Goal: Task Accomplishment & Management: Manage account settings

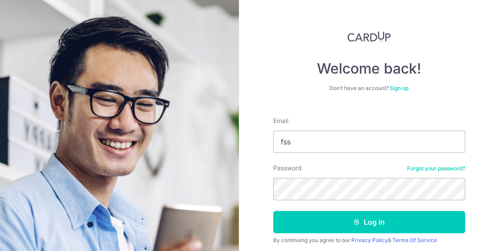
type input "[EMAIL_ADDRESS][DOMAIN_NAME]"
click at [273, 211] on button "Log in" at bounding box center [369, 222] width 192 height 22
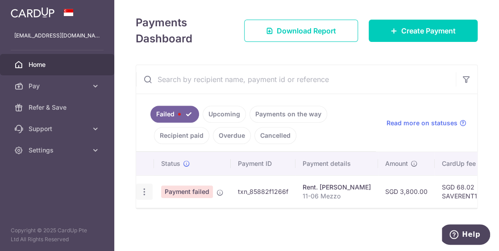
click at [142, 188] on icon "button" at bounding box center [144, 192] width 9 height 9
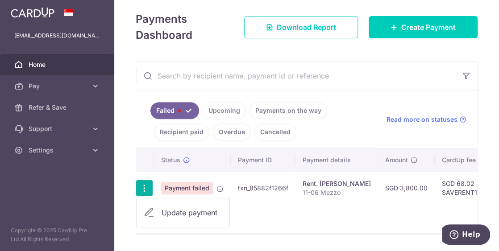
click at [178, 210] on span "Update payment" at bounding box center [192, 213] width 61 height 11
radio input "true"
type input "3,800.00"
type input "11-06 Mezzo"
type input "SAVERENT179"
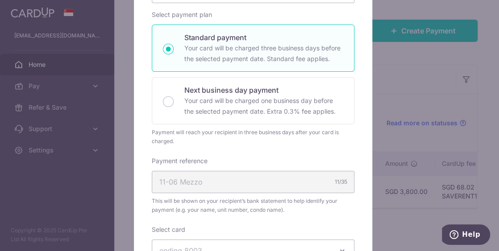
scroll to position [268, 0]
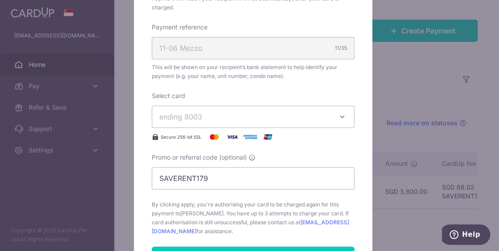
click at [307, 120] on span "ending 8003" at bounding box center [244, 117] width 171 height 11
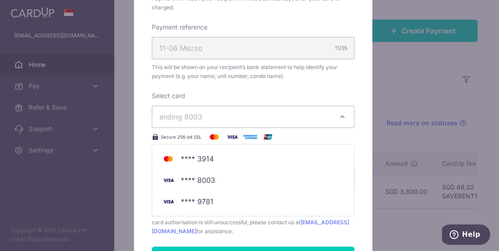
click at [134, 151] on div "Edit payment By clicking apply, you will make changes to all payments to Tan So…" at bounding box center [253, 93] width 238 height 593
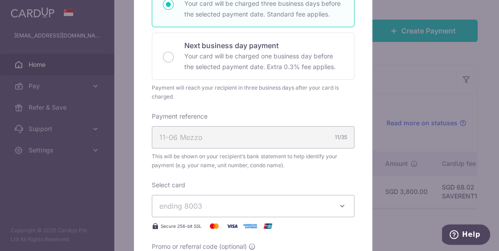
scroll to position [313, 0]
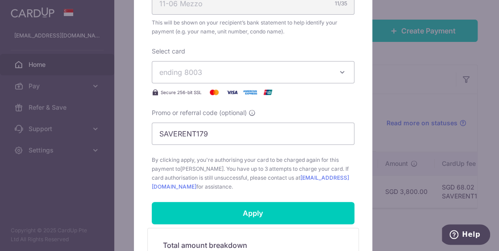
click at [226, 73] on span "ending 8003" at bounding box center [244, 72] width 171 height 11
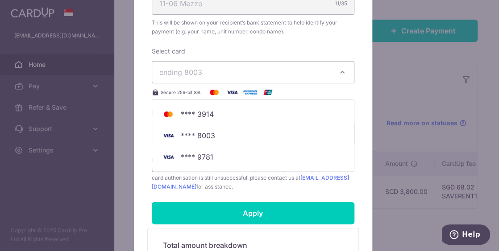
click at [134, 99] on div "Edit payment By clicking apply, you will make changes to all payments to Tan So…" at bounding box center [253, 48] width 238 height 593
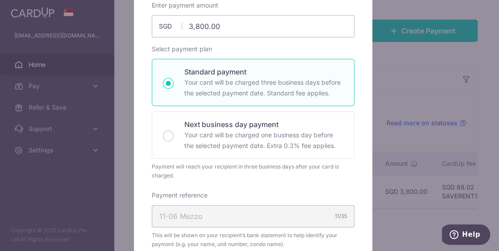
scroll to position [0, 0]
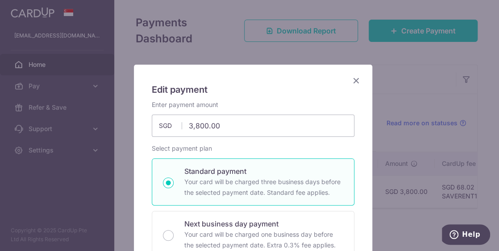
click at [353, 80] on icon "Close" at bounding box center [356, 80] width 11 height 11
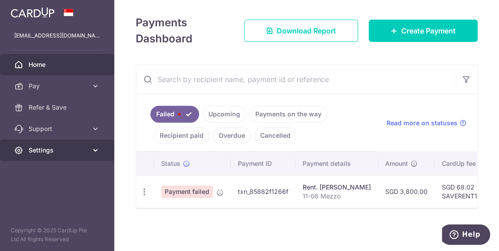
click at [97, 150] on icon at bounding box center [95, 150] width 9 height 9
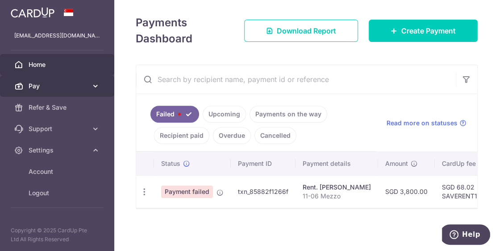
click at [93, 87] on icon at bounding box center [95, 86] width 9 height 9
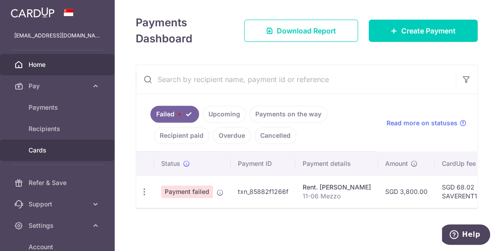
click at [45, 155] on link "Cards" at bounding box center [57, 150] width 114 height 21
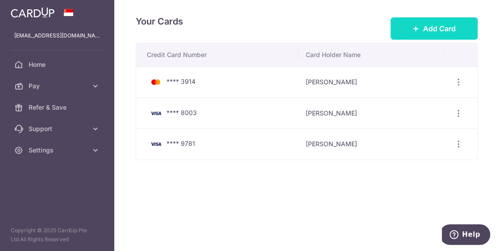
click at [433, 32] on span "Add Card" at bounding box center [439, 28] width 33 height 11
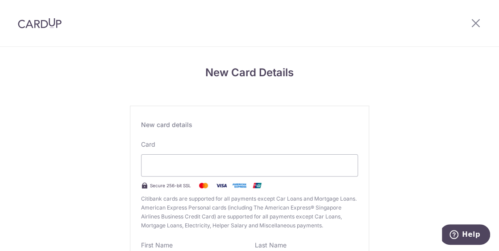
click at [52, 202] on div "New Card Details New card details Card Secure 256-bit SSL Citibank cards are su…" at bounding box center [249, 234] width 499 height 375
click at [189, 158] on div at bounding box center [249, 165] width 217 height 22
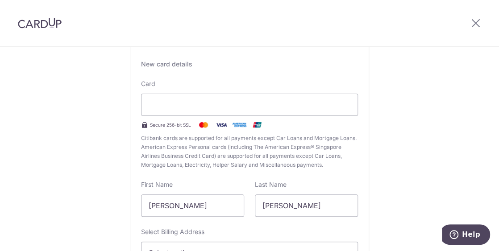
scroll to position [134, 0]
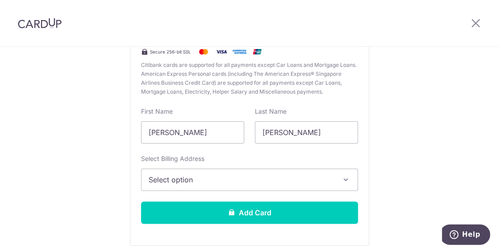
click at [223, 187] on button "Select option" at bounding box center [249, 180] width 217 height 22
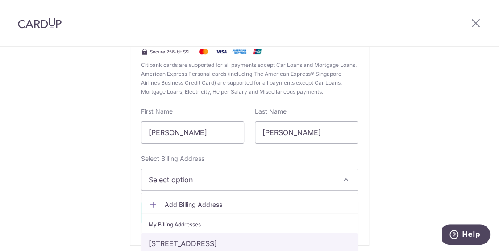
drag, startPoint x: 220, startPoint y: 244, endPoint x: 221, endPoint y: 237, distance: 6.7
click at [220, 244] on link "205 Balestier Road, #11-06 Mezzo Condo, Singapore, Singapore-329682" at bounding box center [250, 243] width 216 height 21
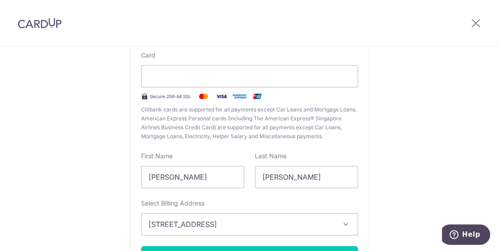
scroll to position [170, 0]
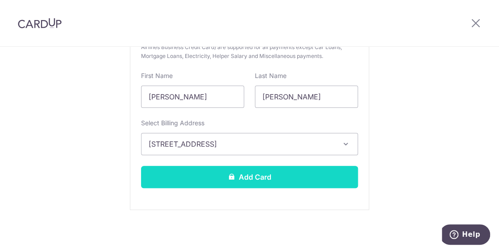
click at [316, 180] on button "Add Card" at bounding box center [249, 177] width 217 height 22
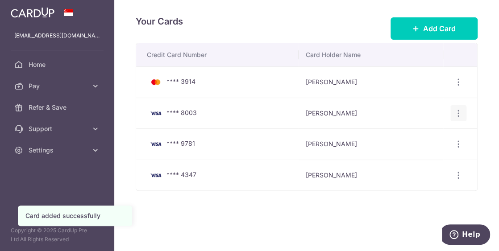
click at [461, 112] on icon "button" at bounding box center [458, 113] width 9 height 9
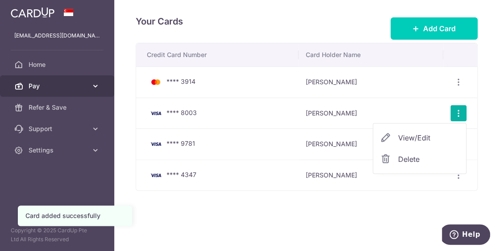
click at [94, 90] on icon at bounding box center [95, 86] width 9 height 9
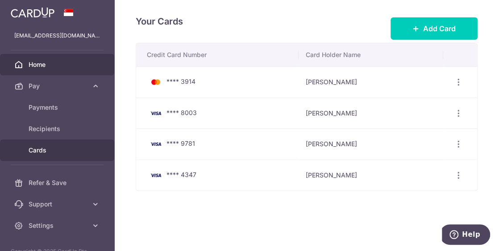
click at [46, 64] on span "Home" at bounding box center [58, 64] width 59 height 9
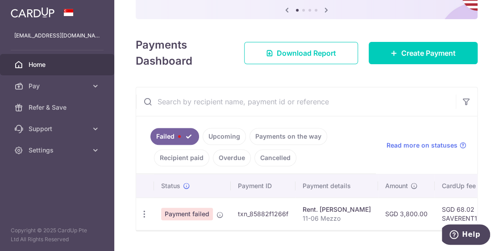
scroll to position [132, 0]
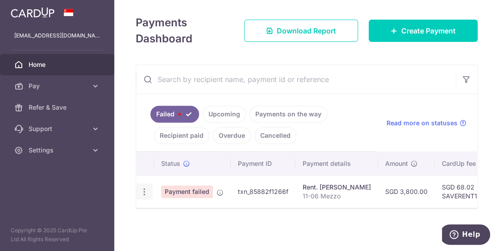
click at [144, 189] on icon "button" at bounding box center [144, 192] width 9 height 9
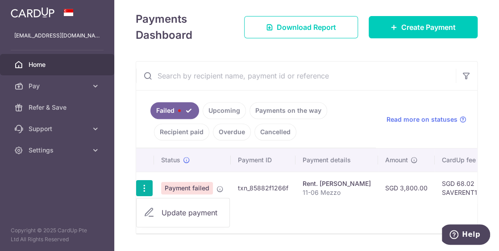
click at [155, 212] on link "Update payment" at bounding box center [183, 212] width 93 height 21
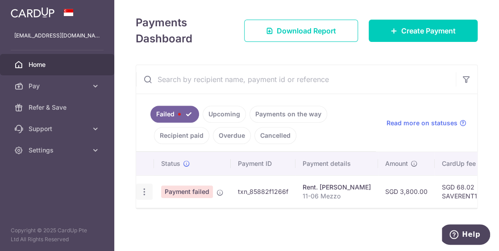
radio input "true"
type input "3,800.00"
type input "11-06 Mezzo"
type input "SAVERENT179"
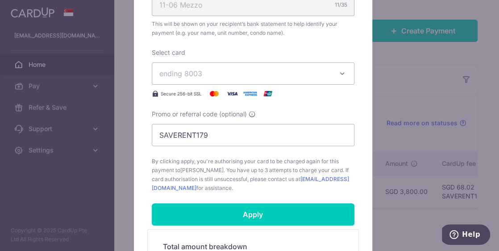
scroll to position [313, 0]
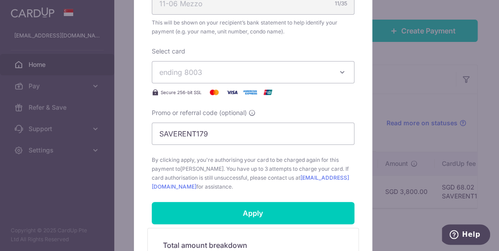
click at [274, 71] on span "ending 8003" at bounding box center [244, 72] width 171 height 11
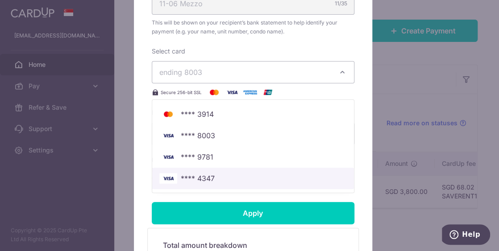
click at [225, 176] on span "**** 4347" at bounding box center [253, 178] width 188 height 11
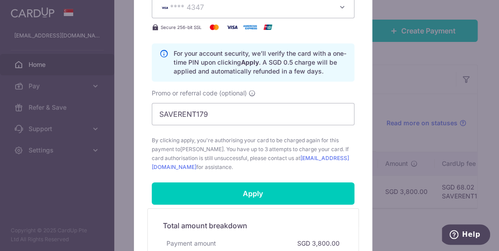
scroll to position [446, 0]
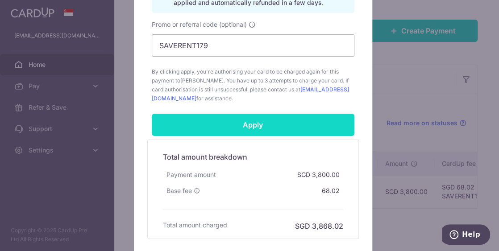
click at [261, 124] on input "Apply" at bounding box center [253, 125] width 203 height 22
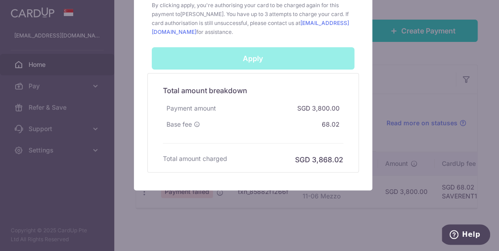
scroll to position [516, 0]
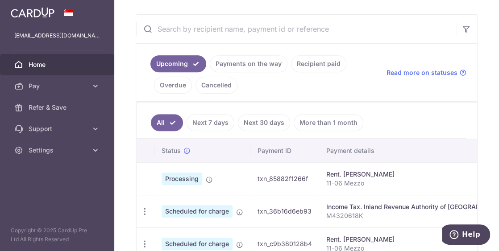
scroll to position [268, 0]
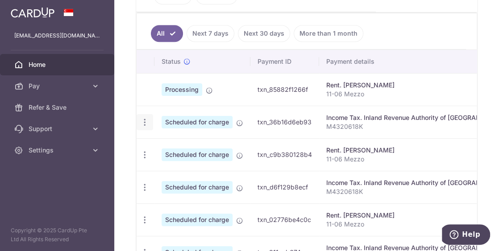
click at [142, 121] on icon "button" at bounding box center [144, 122] width 9 height 9
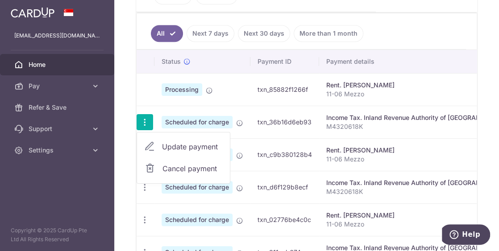
click at [173, 145] on span "Update payment" at bounding box center [192, 147] width 61 height 11
radio input "true"
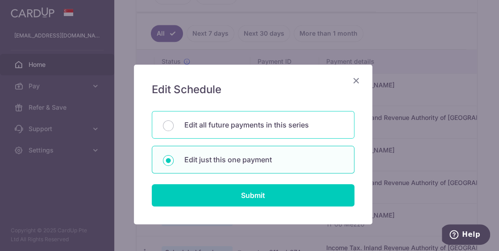
click at [229, 132] on div "Edit all future payments in this series" at bounding box center [253, 125] width 203 height 28
radio input "true"
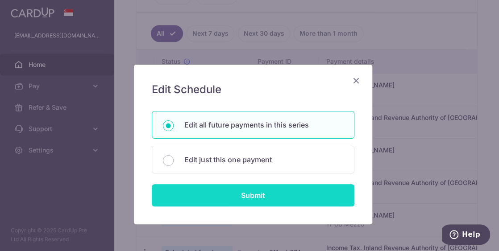
click at [231, 188] on input "Submit" at bounding box center [253, 195] width 203 height 22
radio input "true"
type input "1,153.16"
type input "M4320618K"
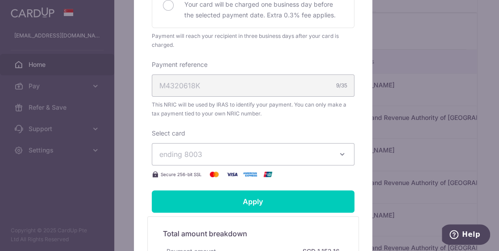
click at [238, 155] on span "ending 8003" at bounding box center [244, 154] width 171 height 11
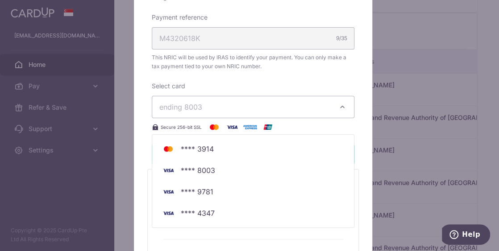
scroll to position [402, 0]
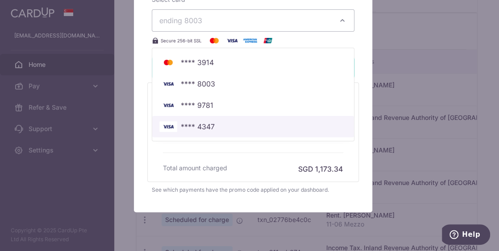
click at [216, 122] on span "**** 4347" at bounding box center [253, 126] width 188 height 11
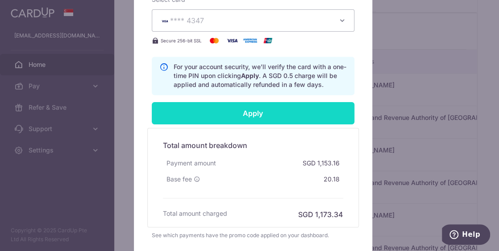
scroll to position [471, 0]
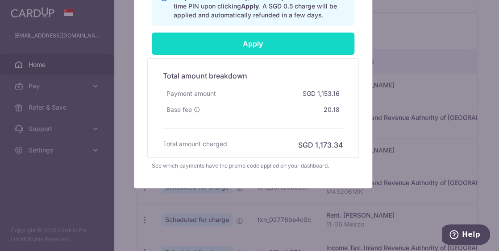
click at [250, 37] on input "Apply" at bounding box center [253, 44] width 203 height 22
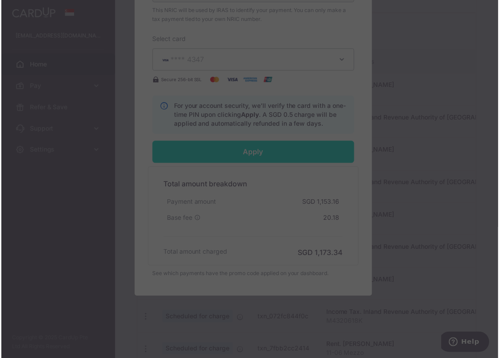
scroll to position [364, 0]
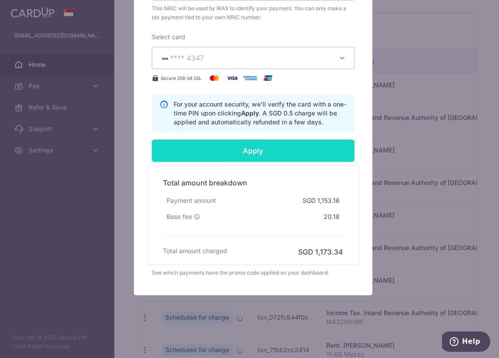
type input "Successfully Applied"
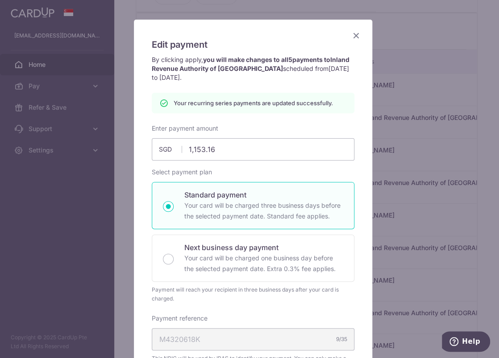
scroll to position [38, 0]
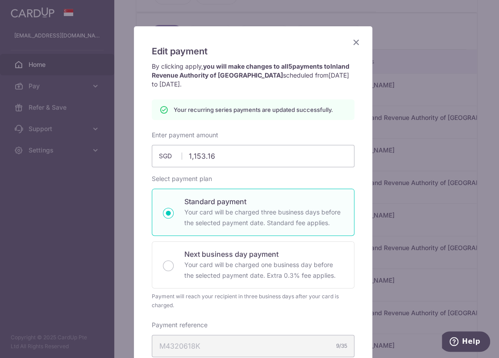
click at [354, 43] on icon "Close" at bounding box center [356, 42] width 11 height 11
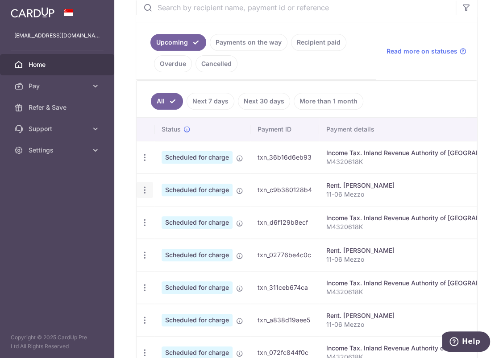
click at [147, 188] on icon "button" at bounding box center [144, 190] width 9 height 9
click at [187, 213] on span "Update payment" at bounding box center [192, 214] width 61 height 11
radio input "true"
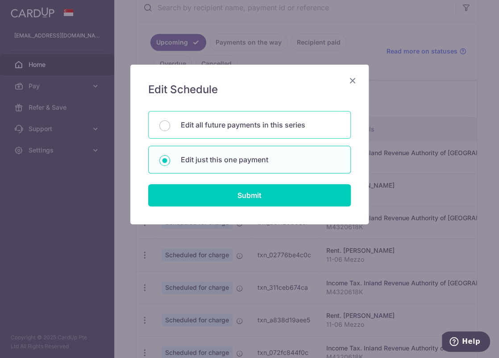
click at [255, 132] on div "Edit all future payments in this series" at bounding box center [249, 125] width 203 height 28
radio input "true"
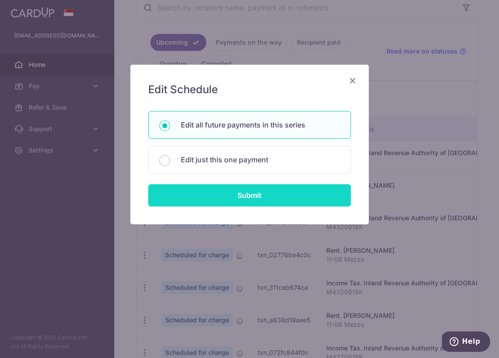
click at [263, 199] on input "Submit" at bounding box center [249, 195] width 203 height 22
radio input "true"
type input "3,800.00"
type input "11-06 Mezzo"
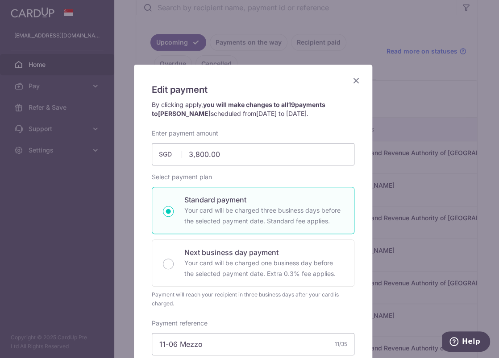
scroll to position [134, 0]
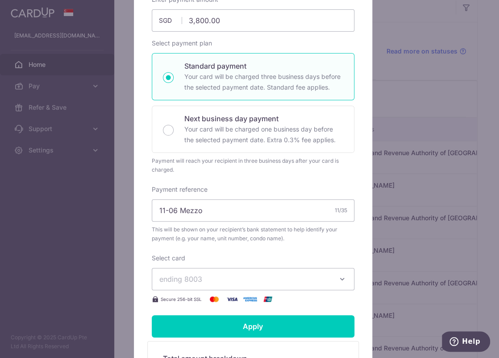
click at [230, 275] on span "ending 8003" at bounding box center [244, 279] width 171 height 11
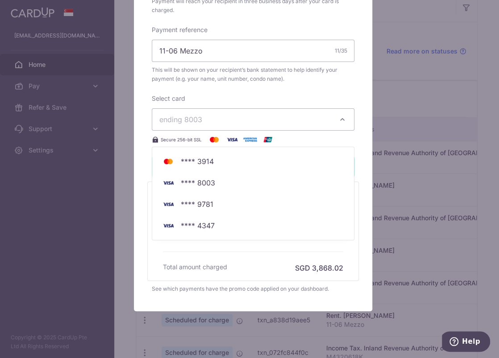
scroll to position [310, 0]
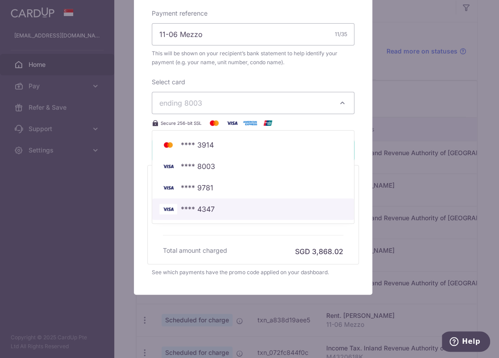
click at [221, 213] on span "**** 4347" at bounding box center [253, 209] width 188 height 11
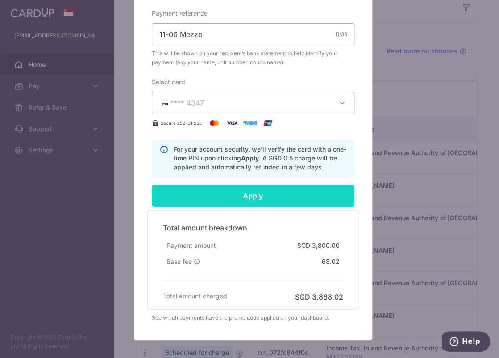
click at [253, 200] on input "Apply" at bounding box center [253, 196] width 203 height 22
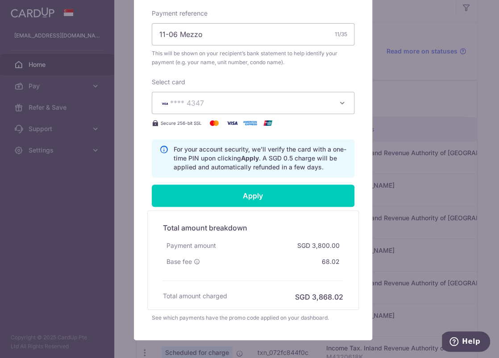
type input "Successfully Applied"
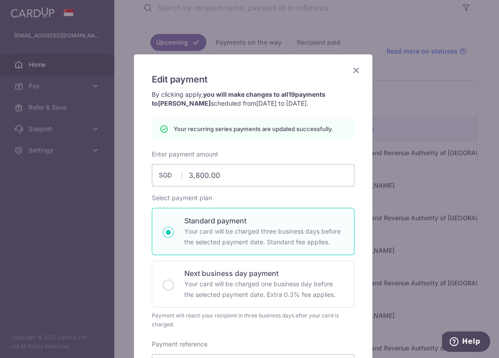
scroll to position [0, 0]
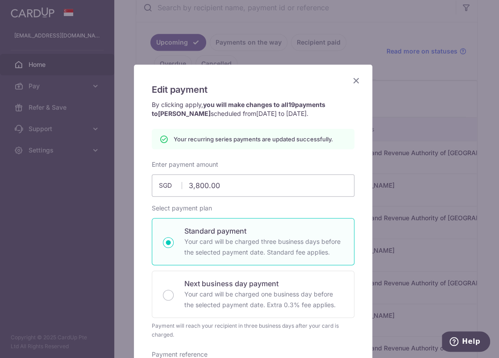
click at [354, 81] on icon "Close" at bounding box center [356, 80] width 11 height 11
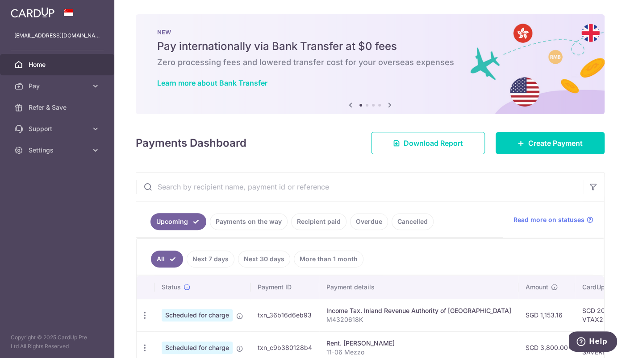
click at [86, 203] on aside "[EMAIL_ADDRESS][DOMAIN_NAME] Home Pay Payments Recipients Cards Refer & Save Su…" at bounding box center [57, 179] width 114 height 358
